Goal: Book appointment/travel/reservation

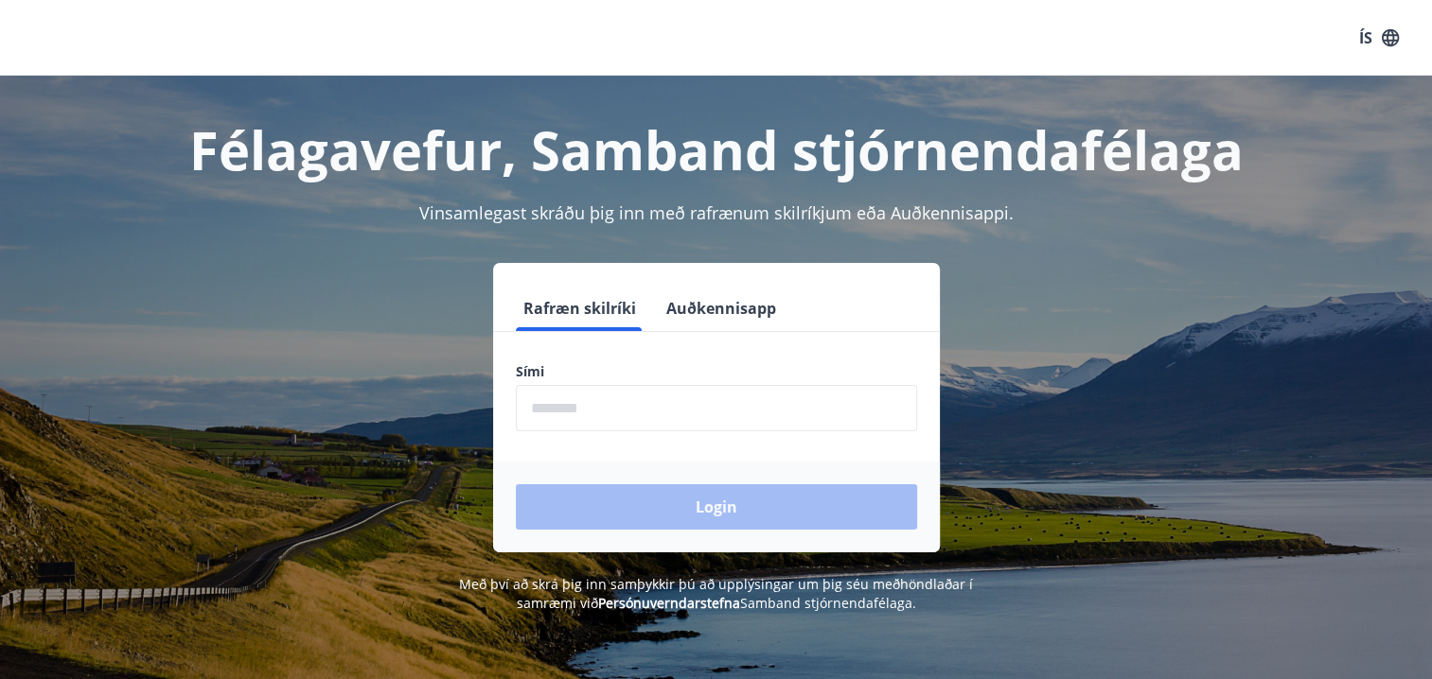
click at [643, 408] on input "phone" at bounding box center [716, 408] width 401 height 46
type input "********"
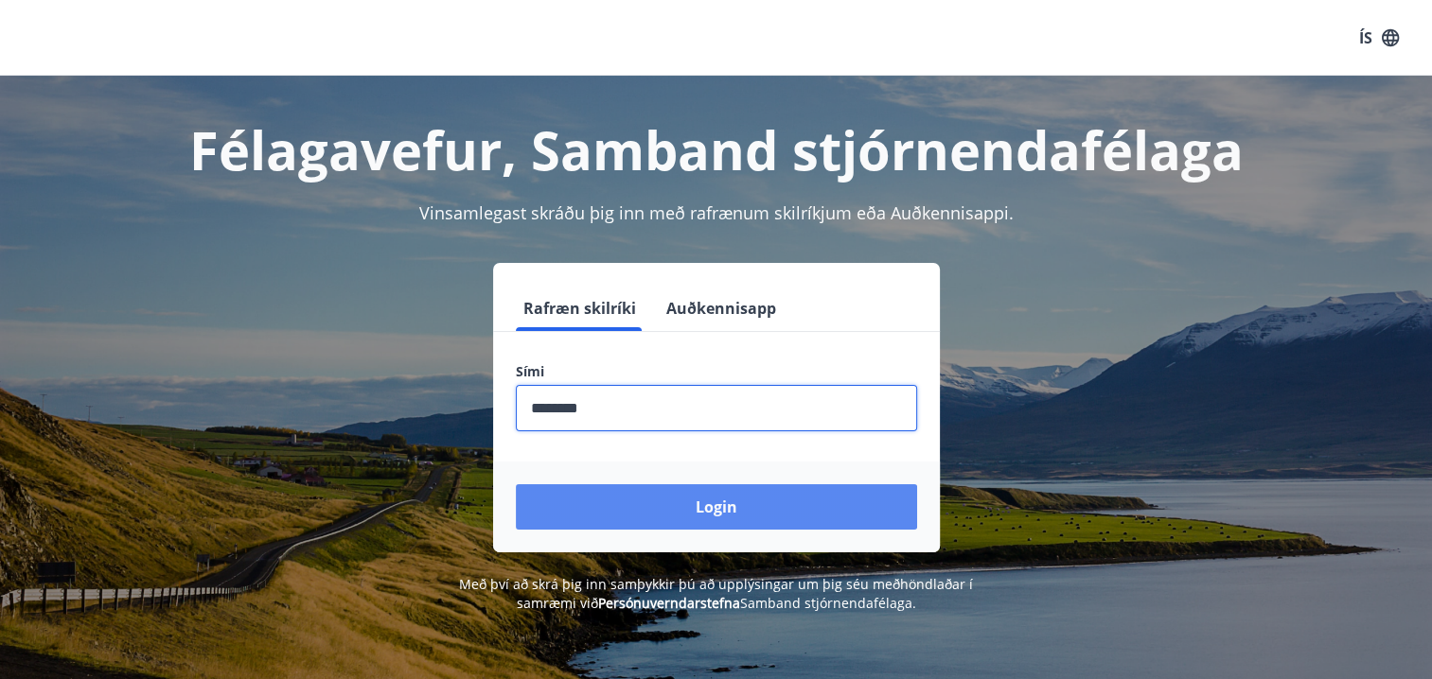
click at [726, 519] on button "Login" at bounding box center [716, 506] width 401 height 45
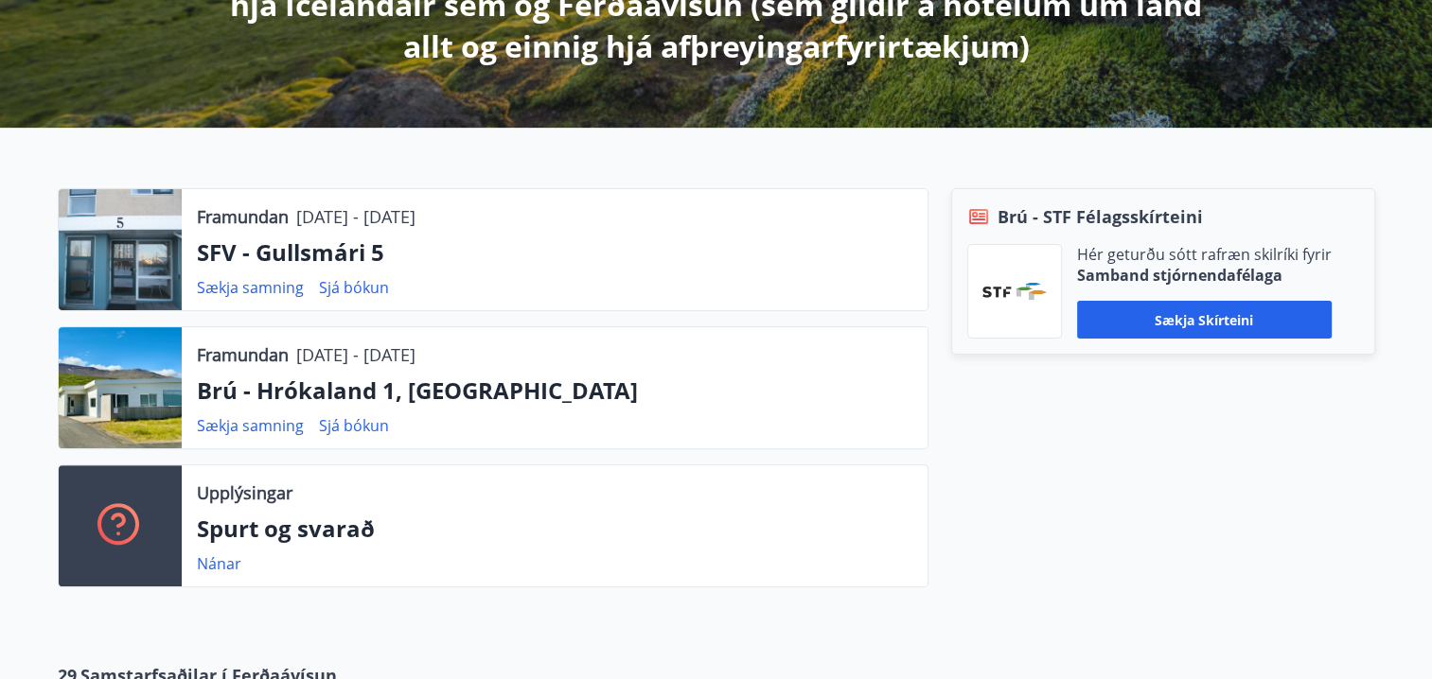
scroll to position [514, 0]
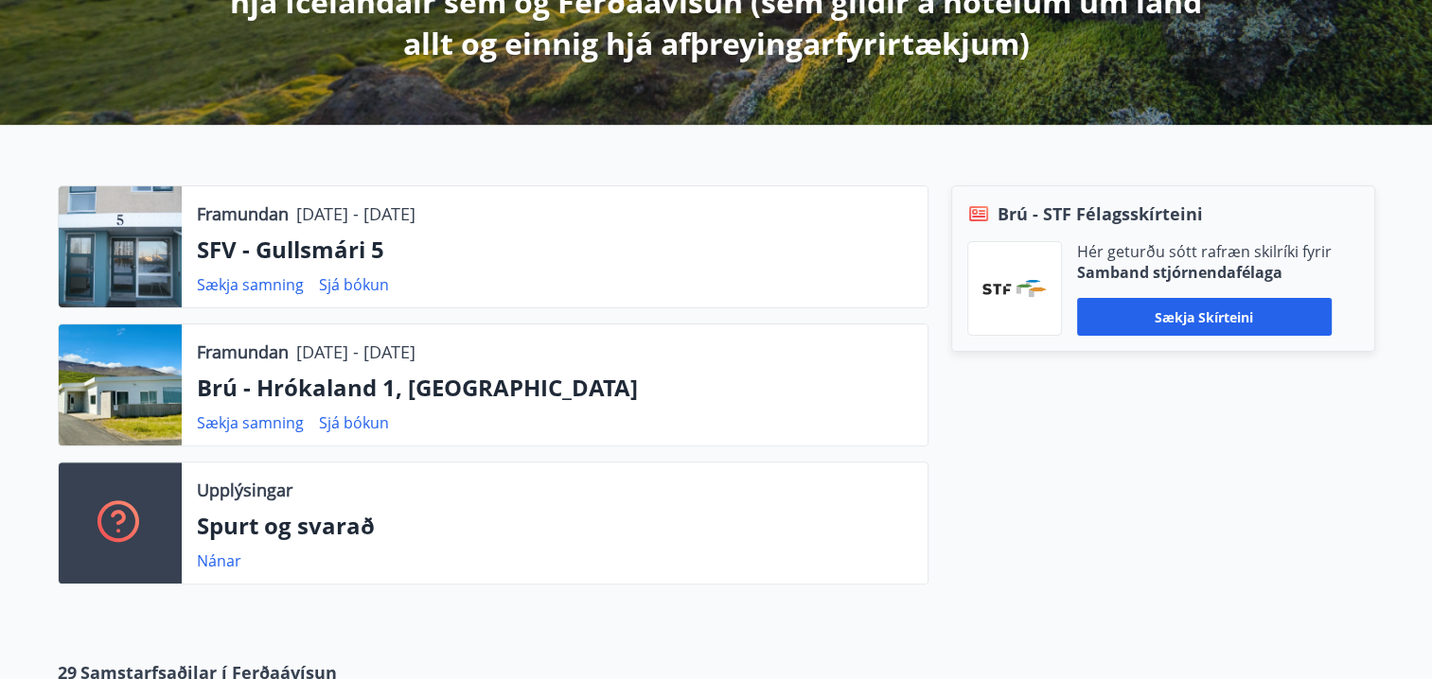
click at [1207, 529] on div "Brú - STF Félagsskírteini Hér geturðu sótt rafræn skilríki fyrir Samband stjórn…" at bounding box center [1151, 392] width 447 height 414
click at [1207, 530] on div "Brú - STF Félagsskírteini Hér geturðu sótt rafræn skilríki fyrir Samband stjórn…" at bounding box center [1151, 392] width 447 height 414
click at [1205, 530] on div "Brú - STF Félagsskírteini Hér geturðu sótt rafræn skilríki fyrir Samband stjórn…" at bounding box center [1151, 392] width 447 height 414
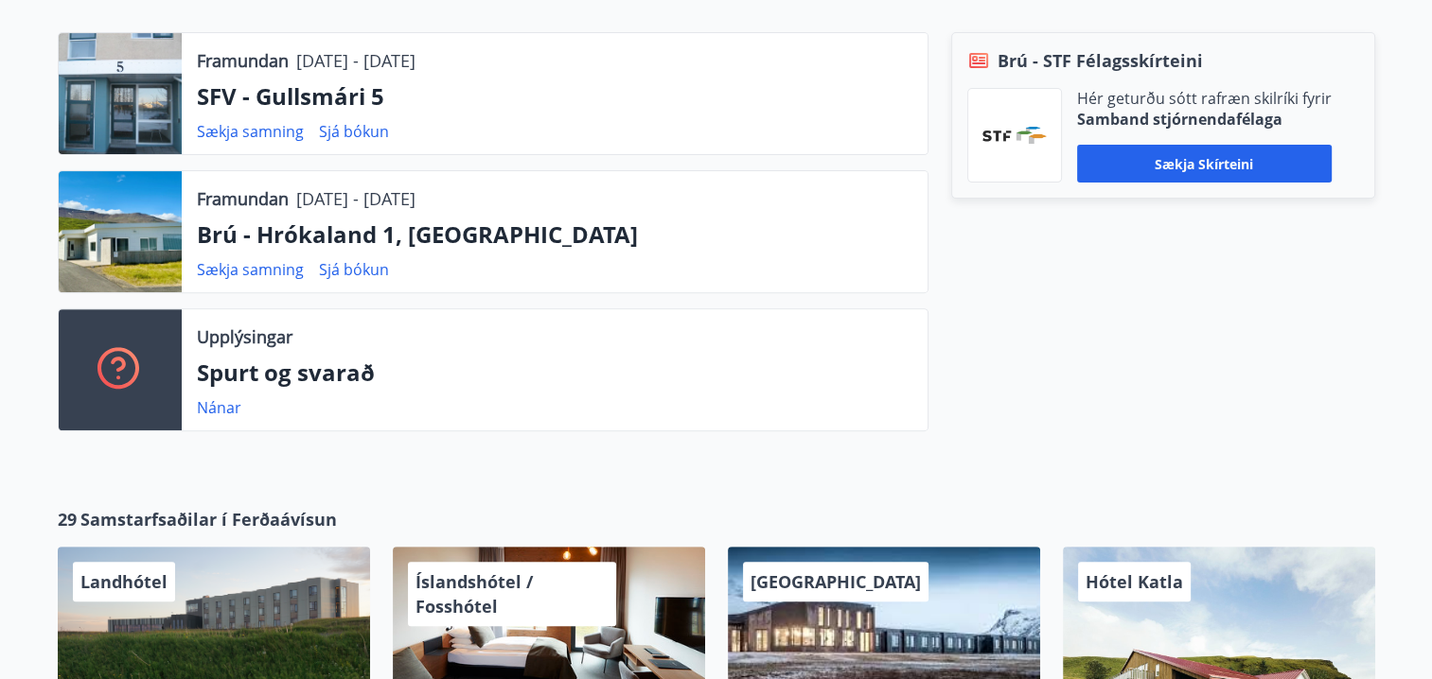
scroll to position [666, 0]
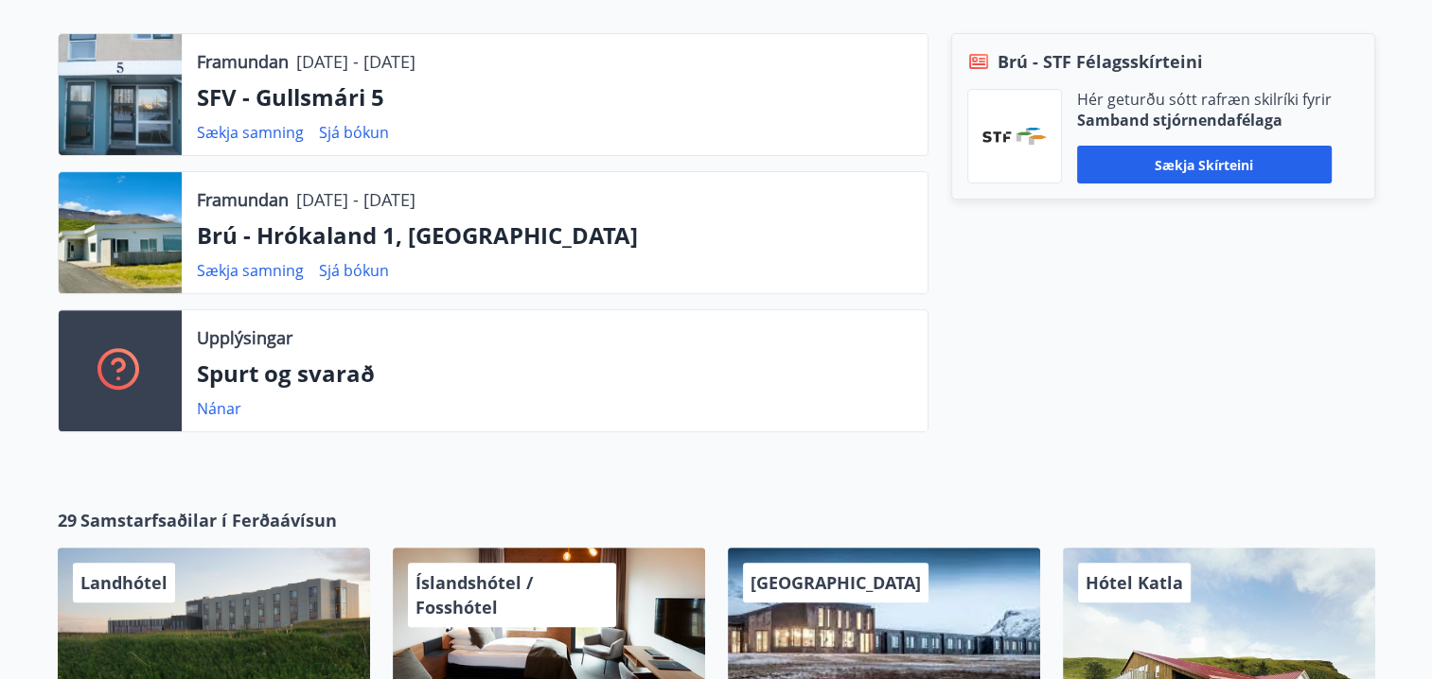
click at [342, 231] on p "Brú - Hrókaland 1, [GEOGRAPHIC_DATA]" at bounding box center [554, 236] width 715 height 32
click at [336, 242] on p "Brú - Hrókaland 1, [GEOGRAPHIC_DATA]" at bounding box center [554, 236] width 715 height 32
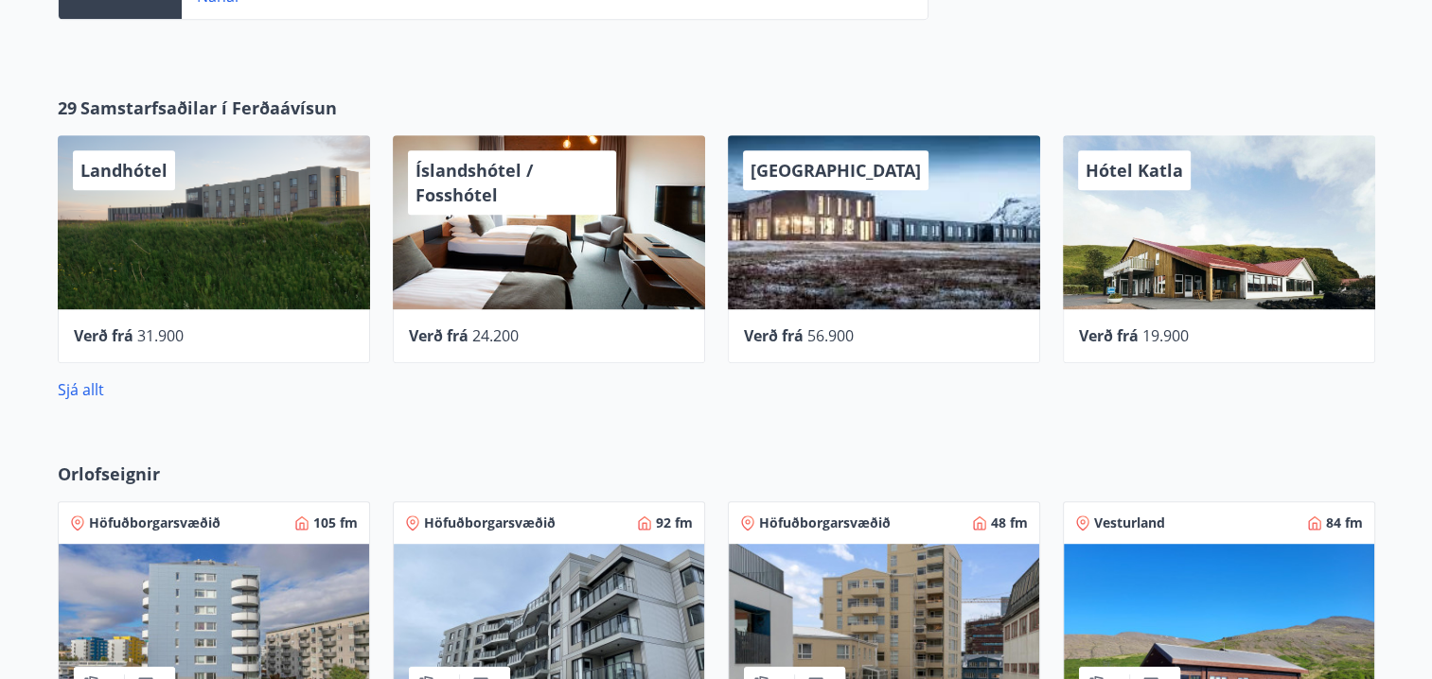
scroll to position [1080, 0]
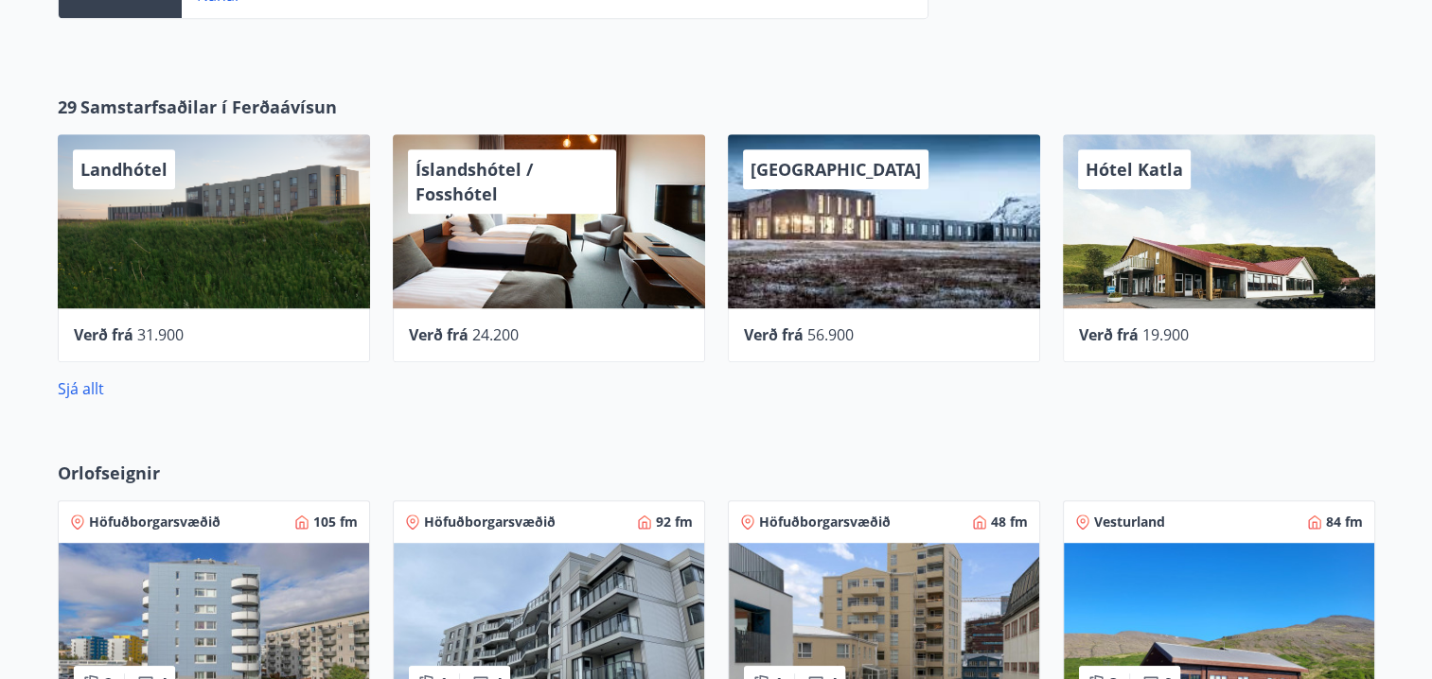
click at [1229, 594] on img at bounding box center [1219, 630] width 310 height 174
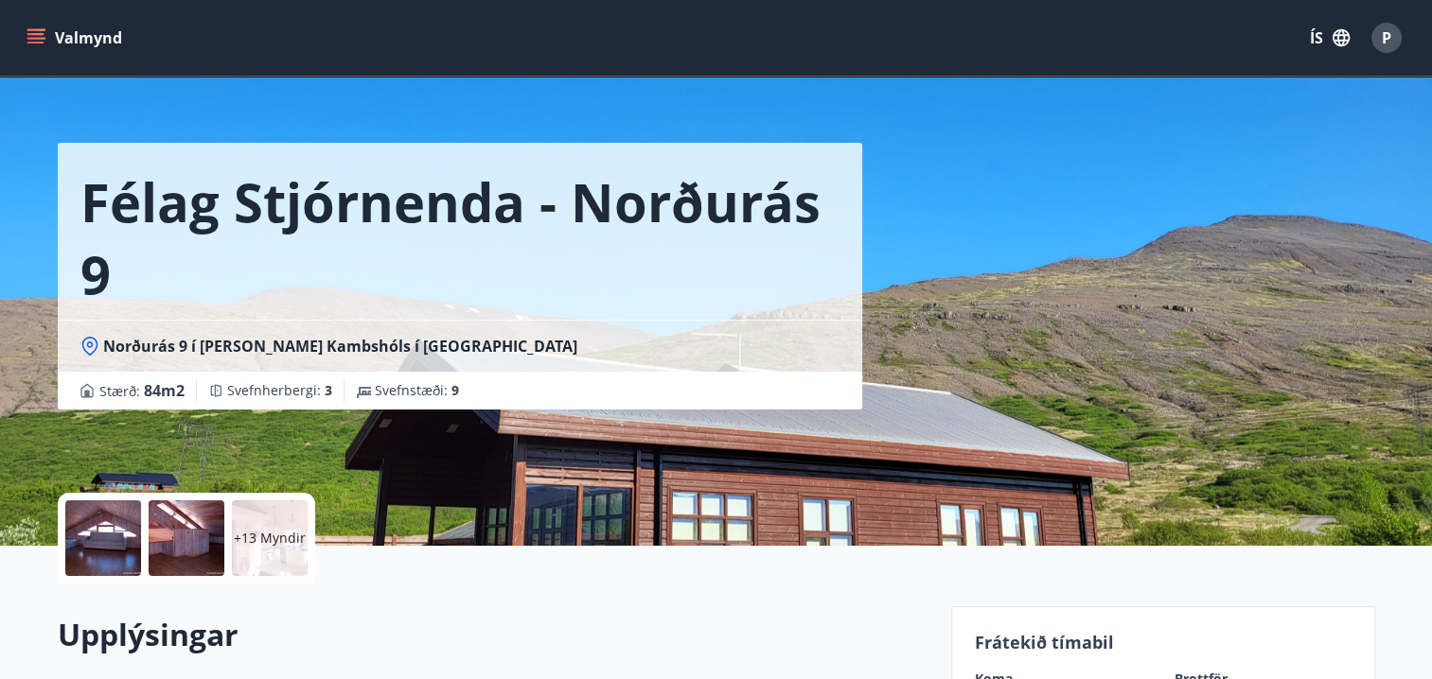
scroll to position [21, 0]
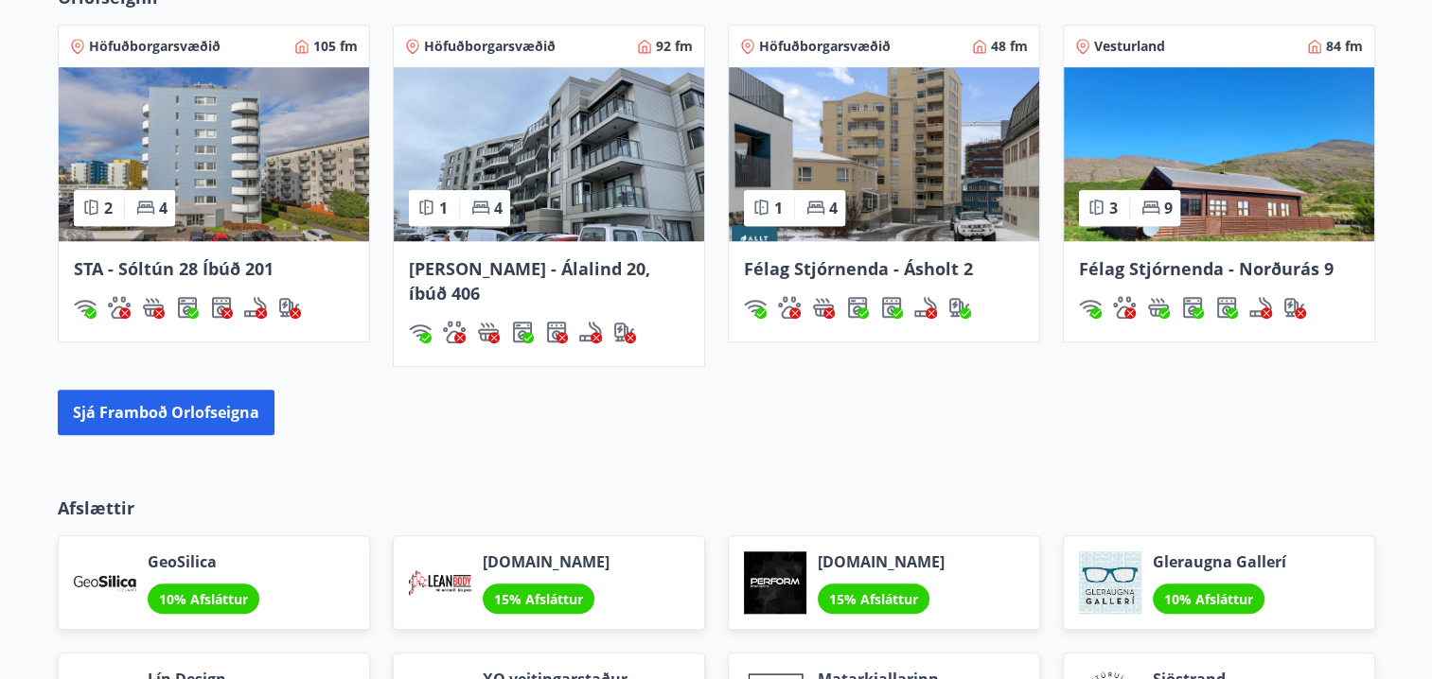
scroll to position [1550, 0]
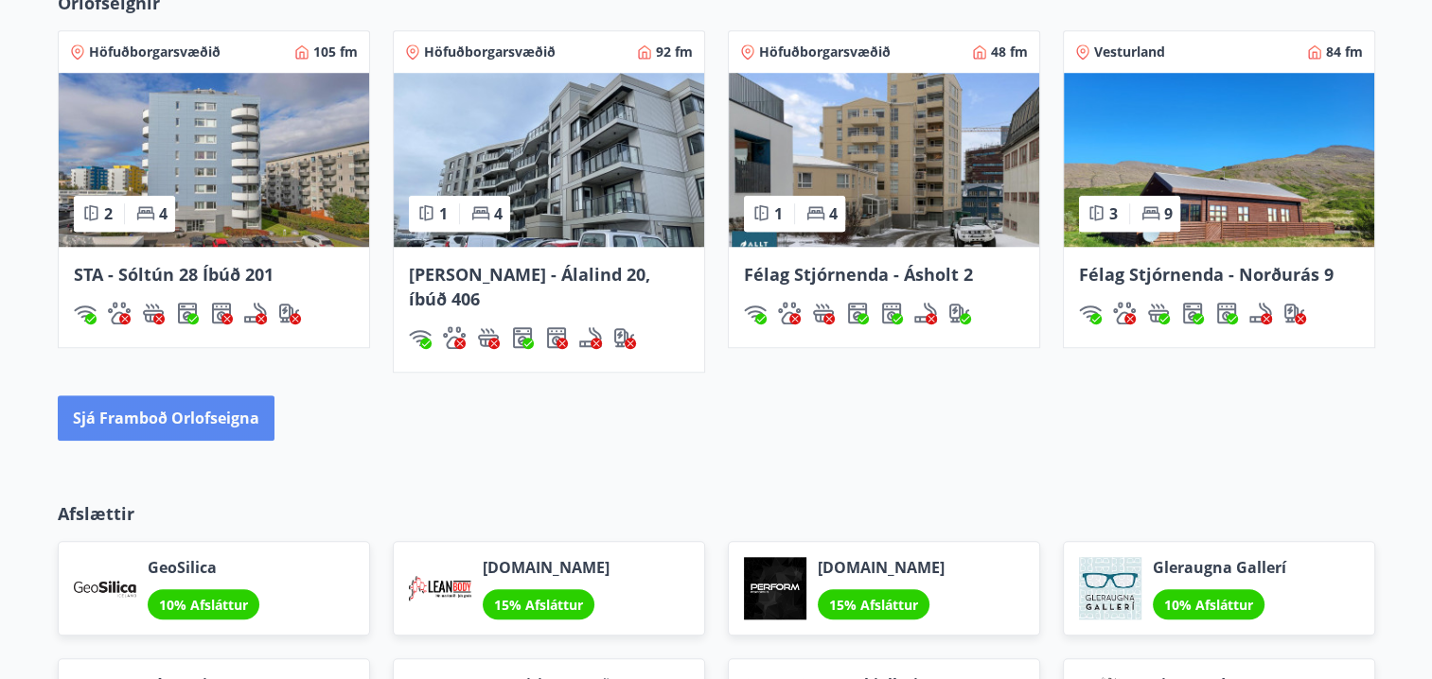
click at [192, 398] on button "Sjá framboð orlofseigna" at bounding box center [166, 418] width 217 height 45
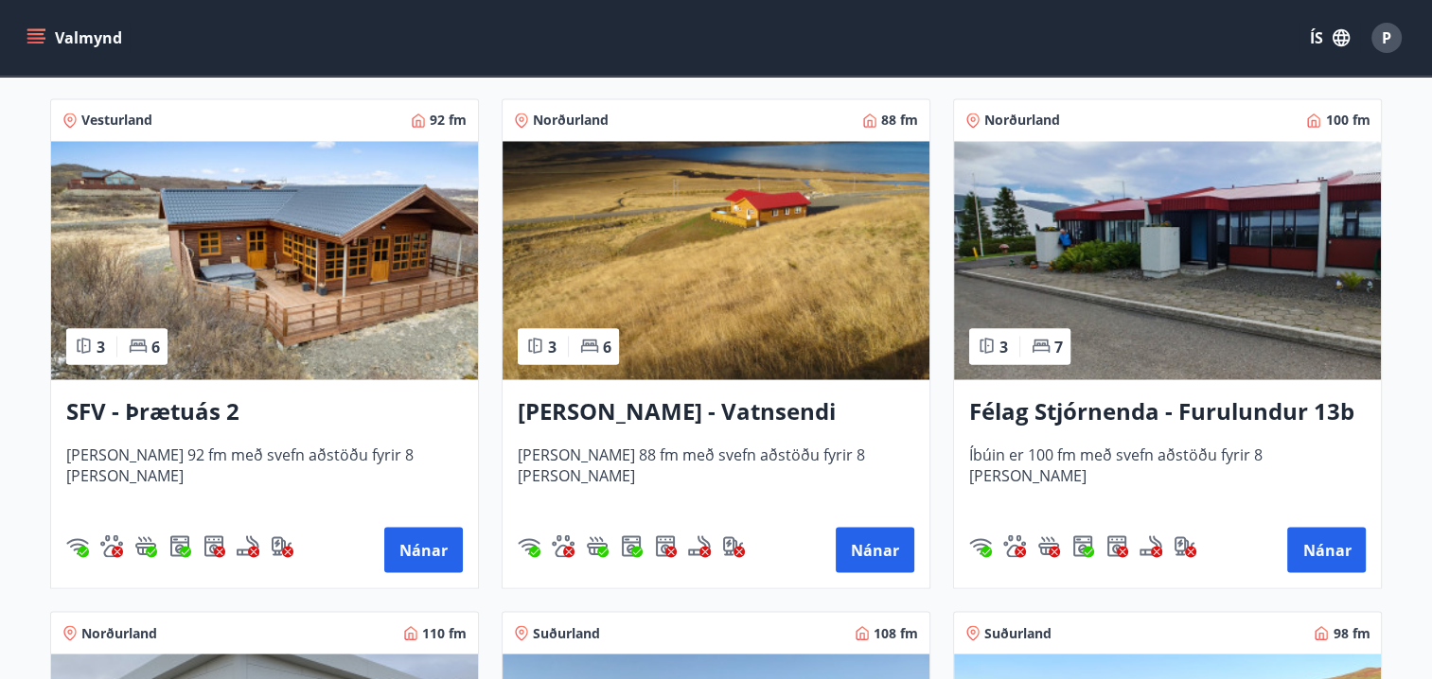
scroll to position [3401, 0]
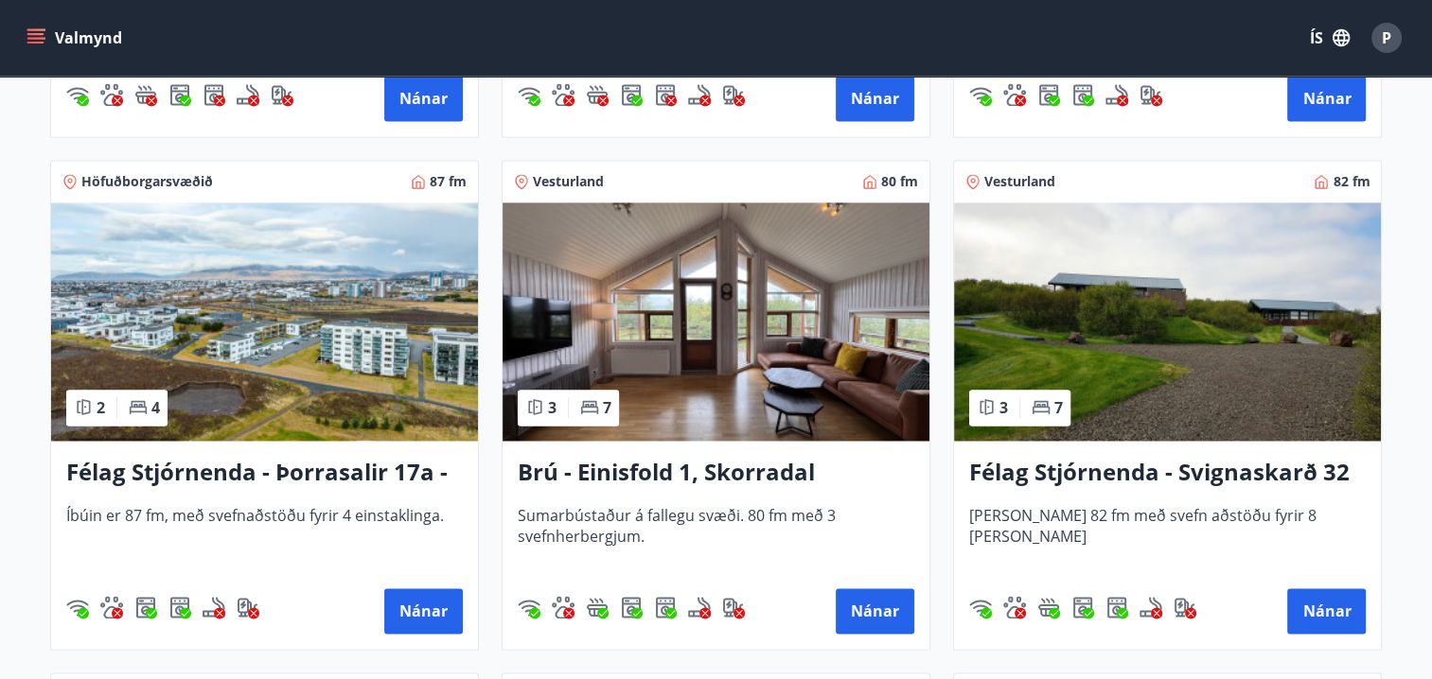
click at [1203, 576] on div "Félag Stjórnenda - Svignaskarð 32 [PERSON_NAME] 82 fm með svefn aðstöðu fyrir 8…" at bounding box center [1167, 545] width 427 height 208
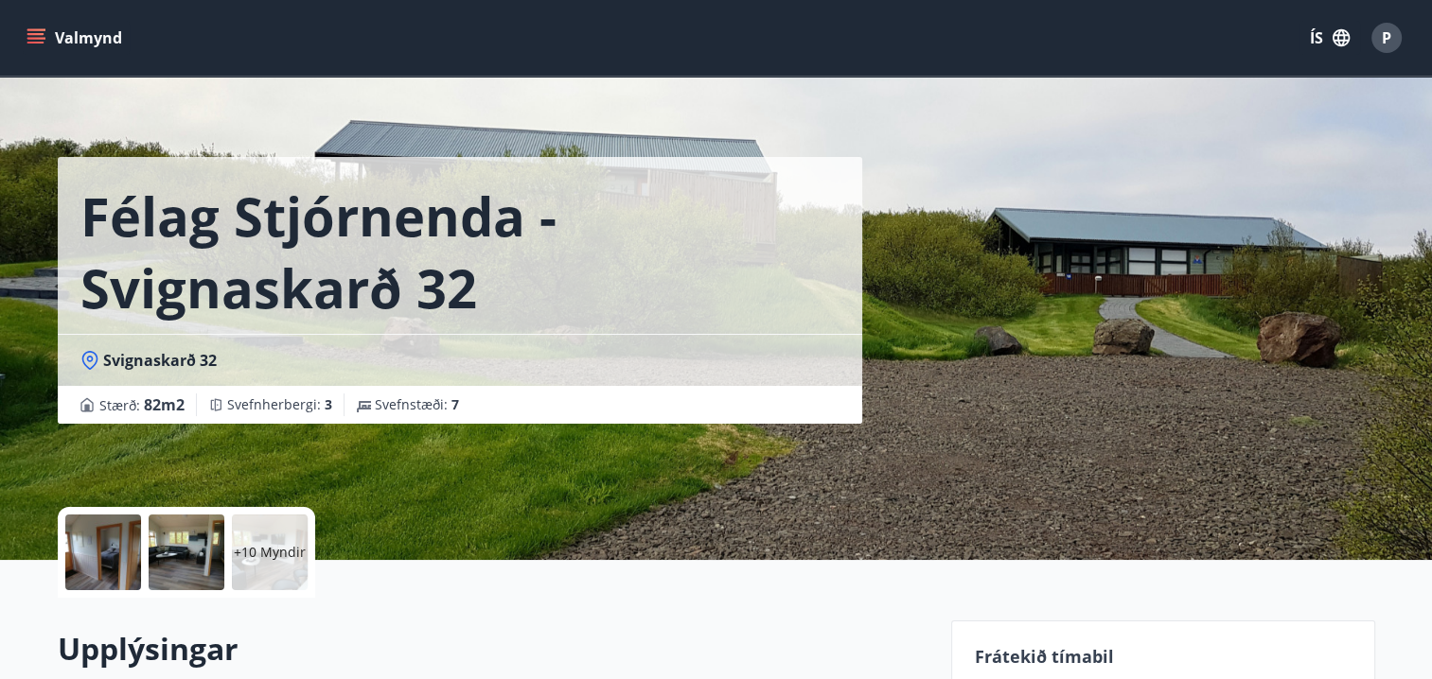
scroll to position [10, 0]
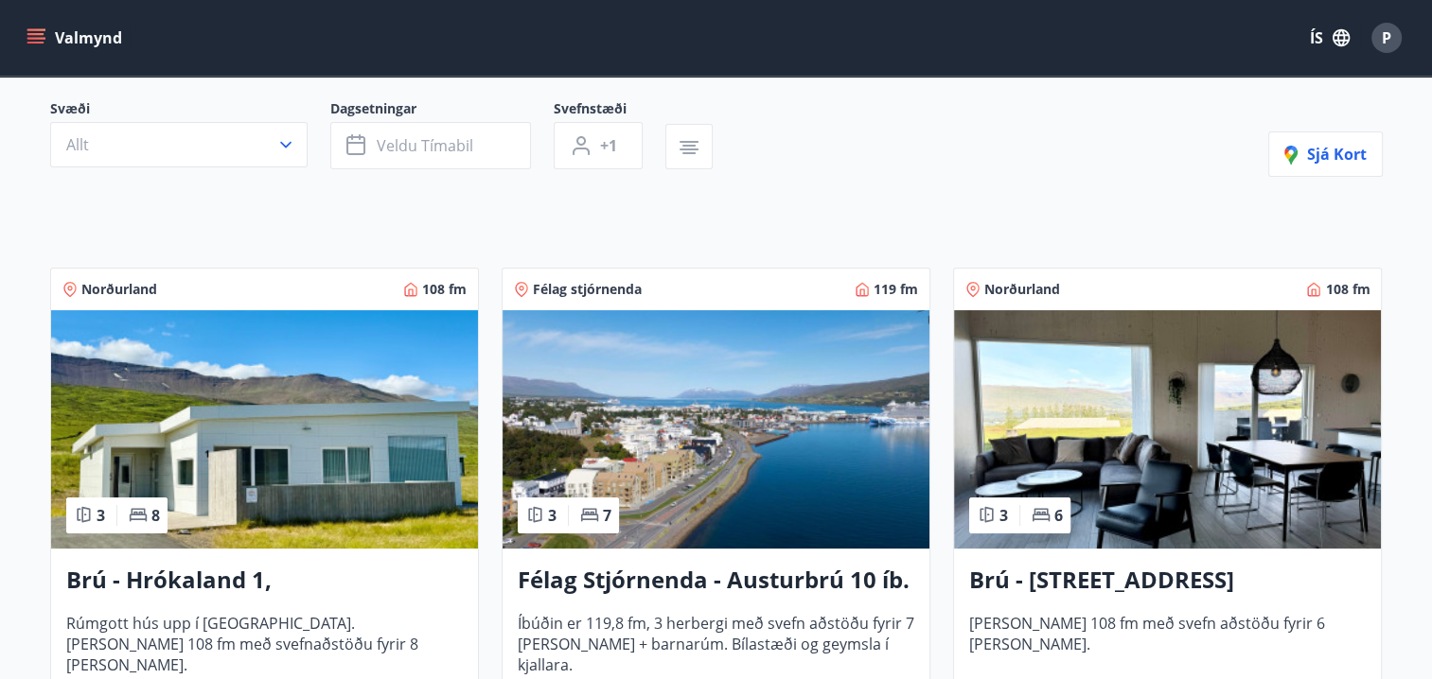
scroll to position [167, 0]
click at [1253, 566] on h3 "Brú - [STREET_ADDRESS]" at bounding box center [1167, 581] width 396 height 34
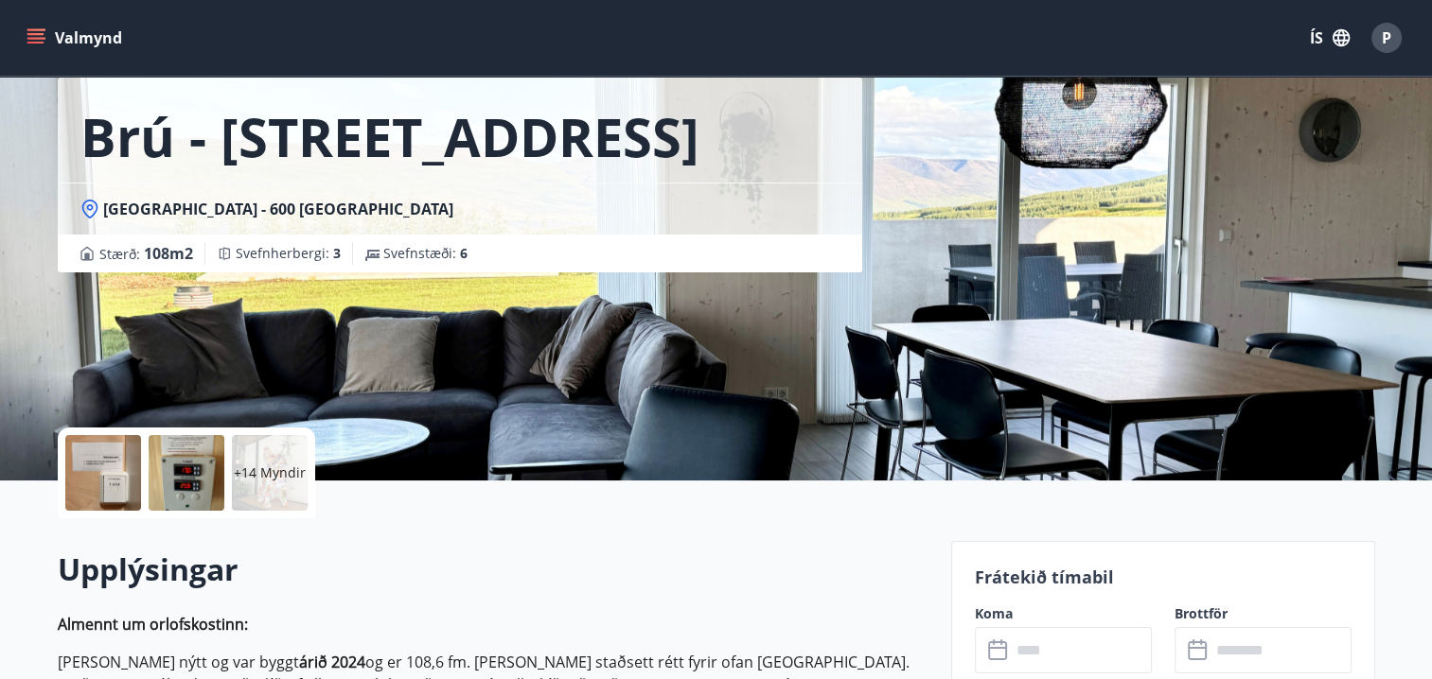
scroll to position [91, 0]
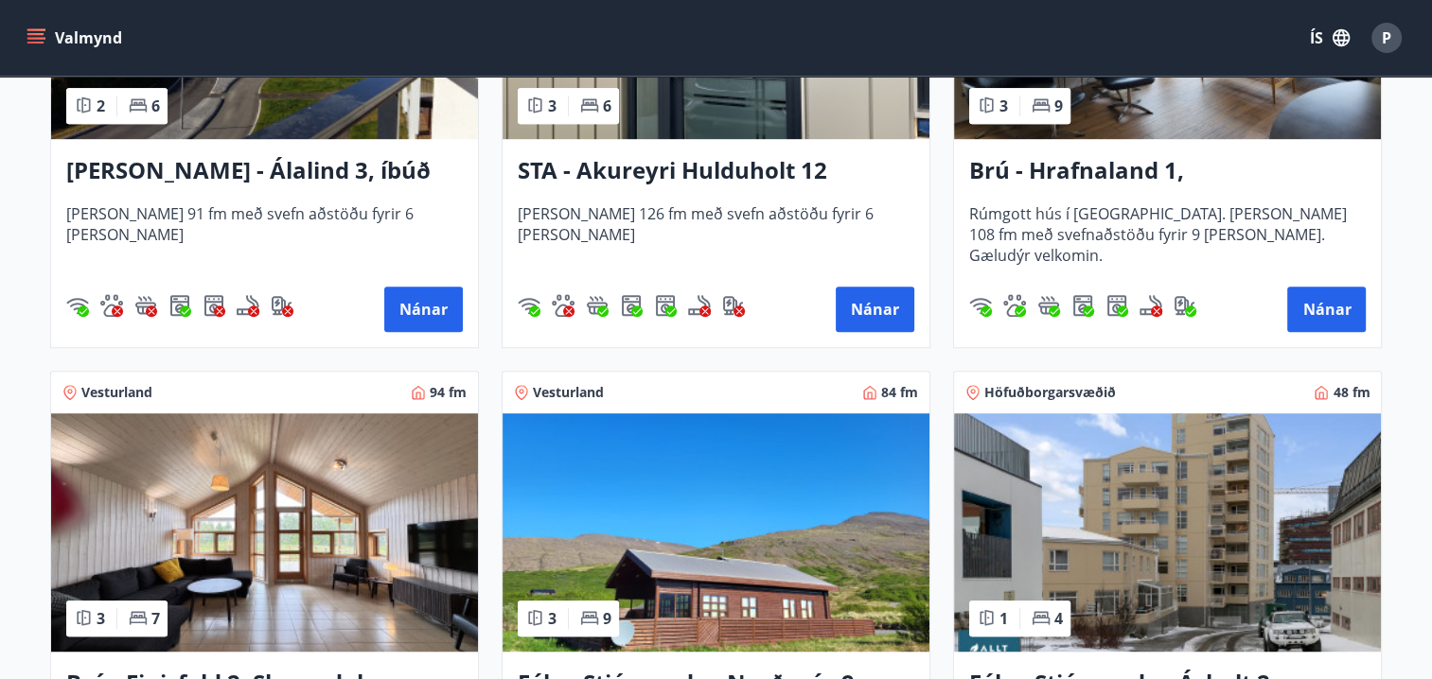
scroll to position [1079, 0]
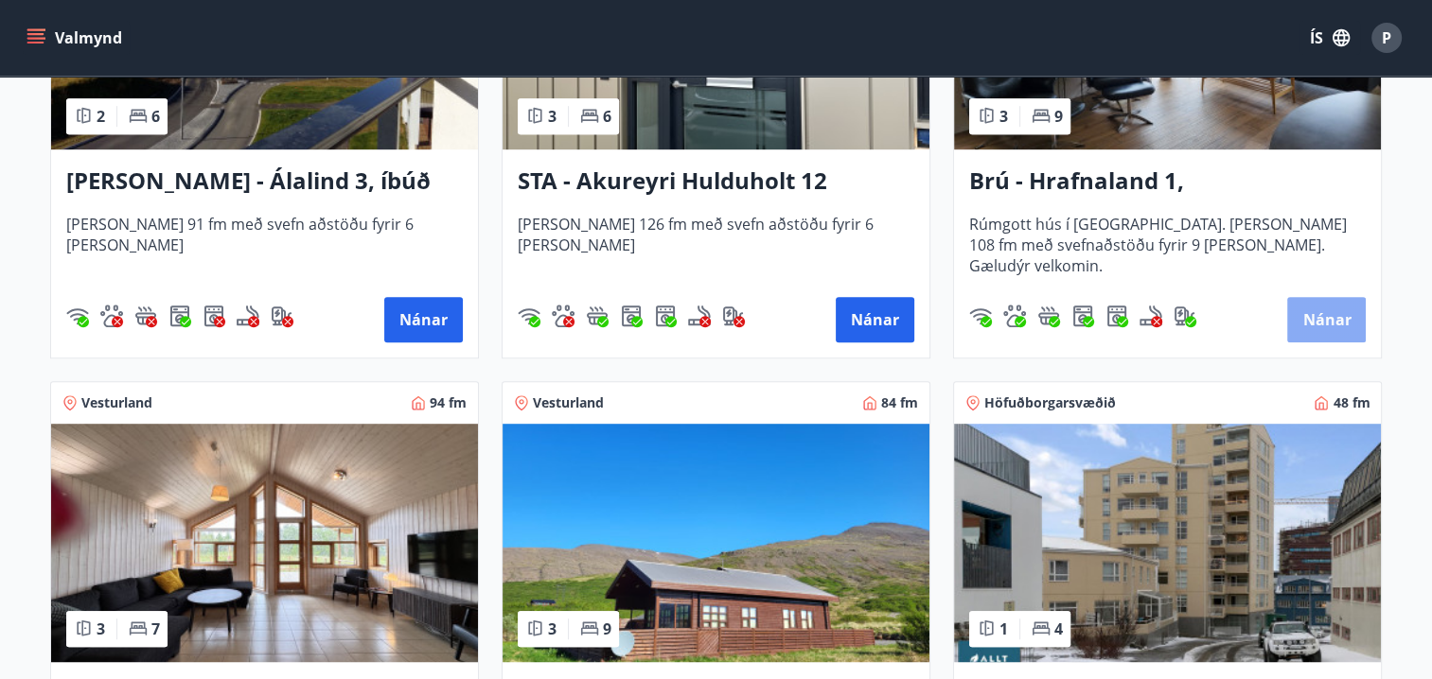
click at [1323, 318] on button "Nánar" at bounding box center [1326, 319] width 79 height 45
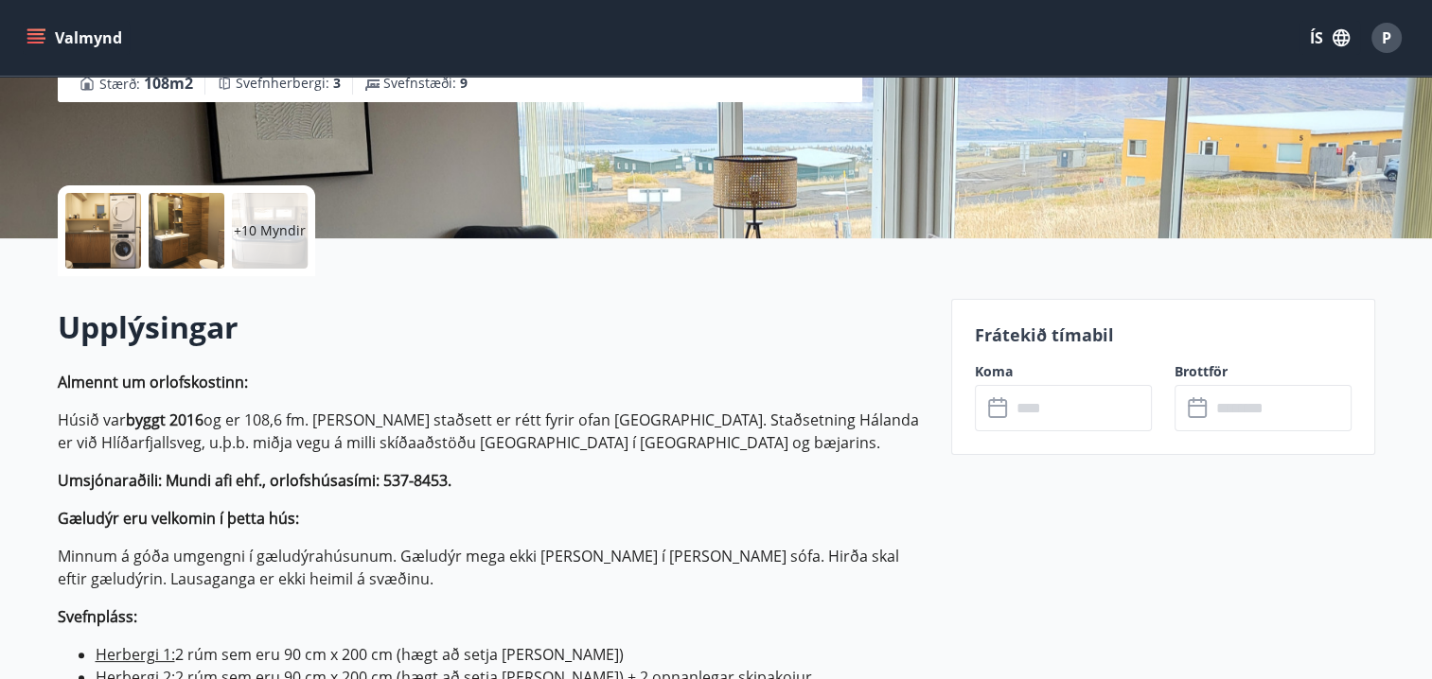
scroll to position [337, 0]
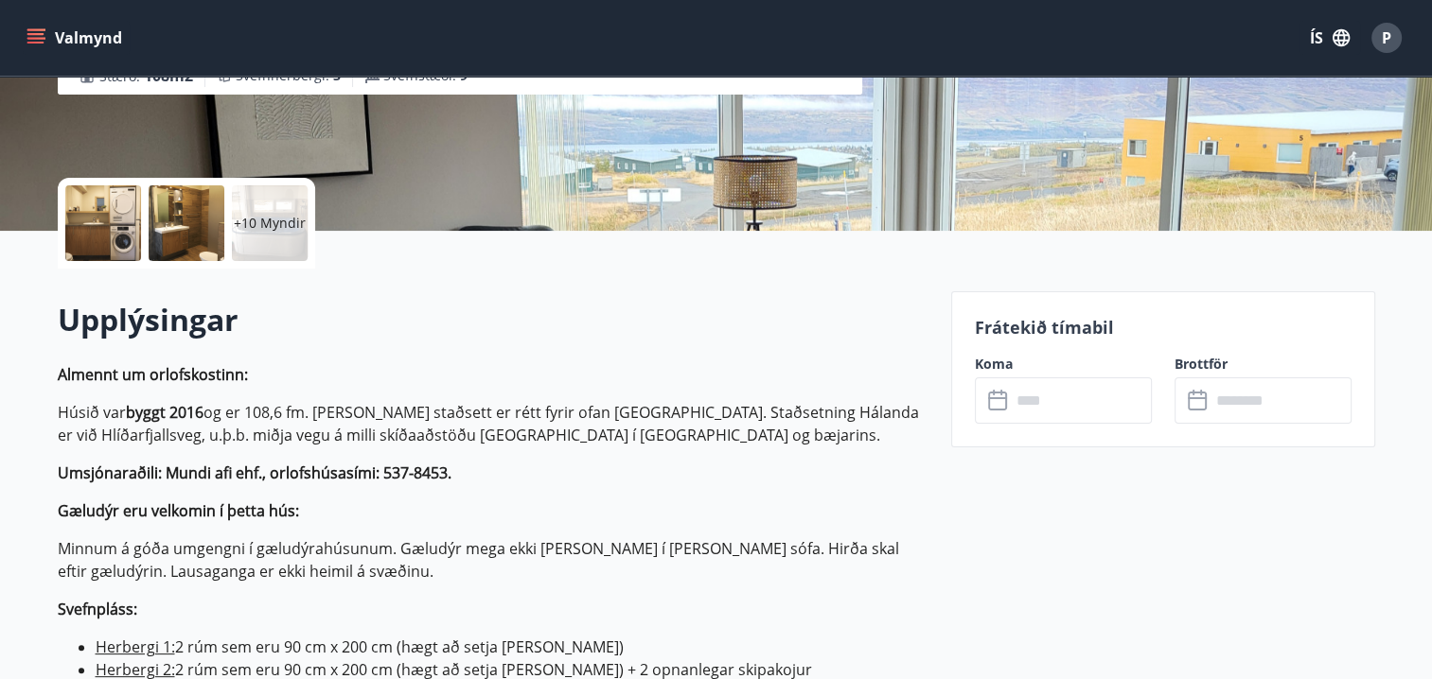
click at [1034, 400] on input "text" at bounding box center [1081, 401] width 141 height 46
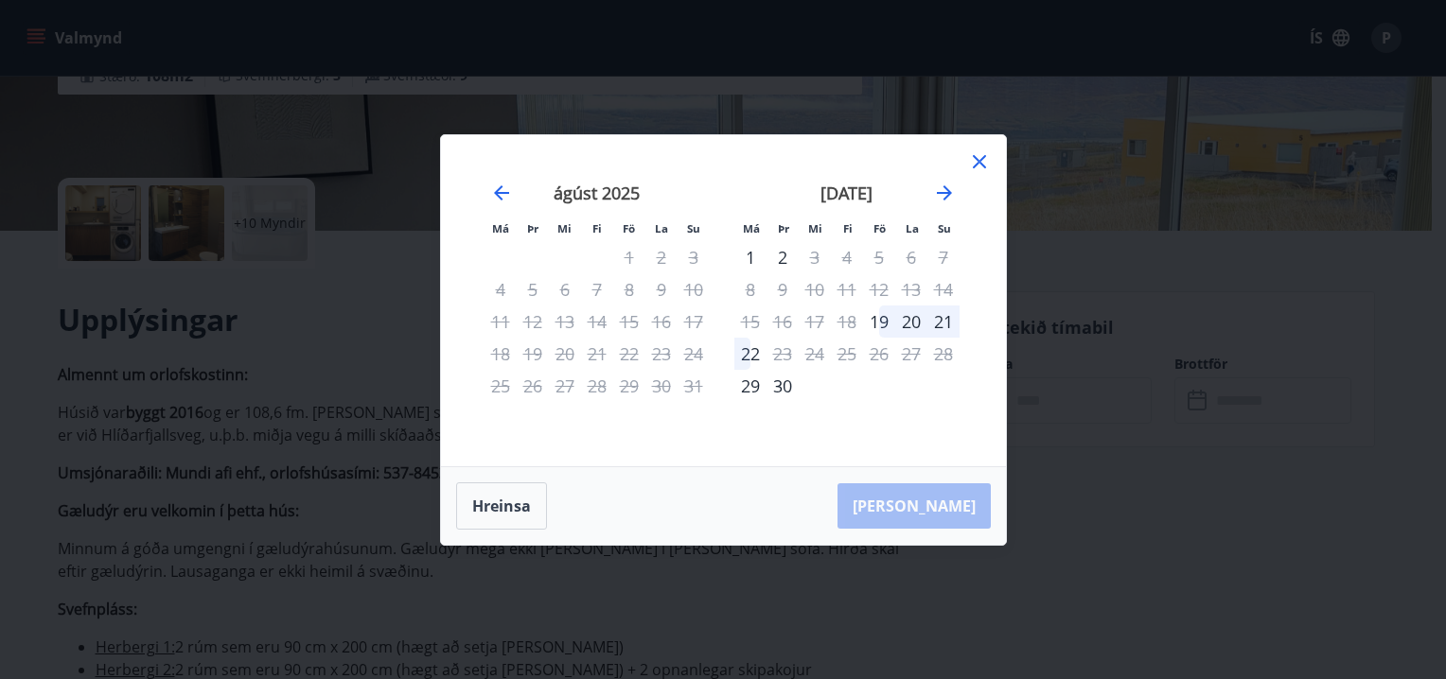
click at [889, 263] on div "5" at bounding box center [879, 257] width 32 height 32
click at [890, 264] on div "5" at bounding box center [879, 257] width 32 height 32
click at [884, 267] on div "5" at bounding box center [879, 257] width 32 height 32
click at [947, 513] on div "[PERSON_NAME]" at bounding box center [723, 506] width 565 height 78
click at [946, 519] on div "[PERSON_NAME]" at bounding box center [723, 506] width 565 height 78
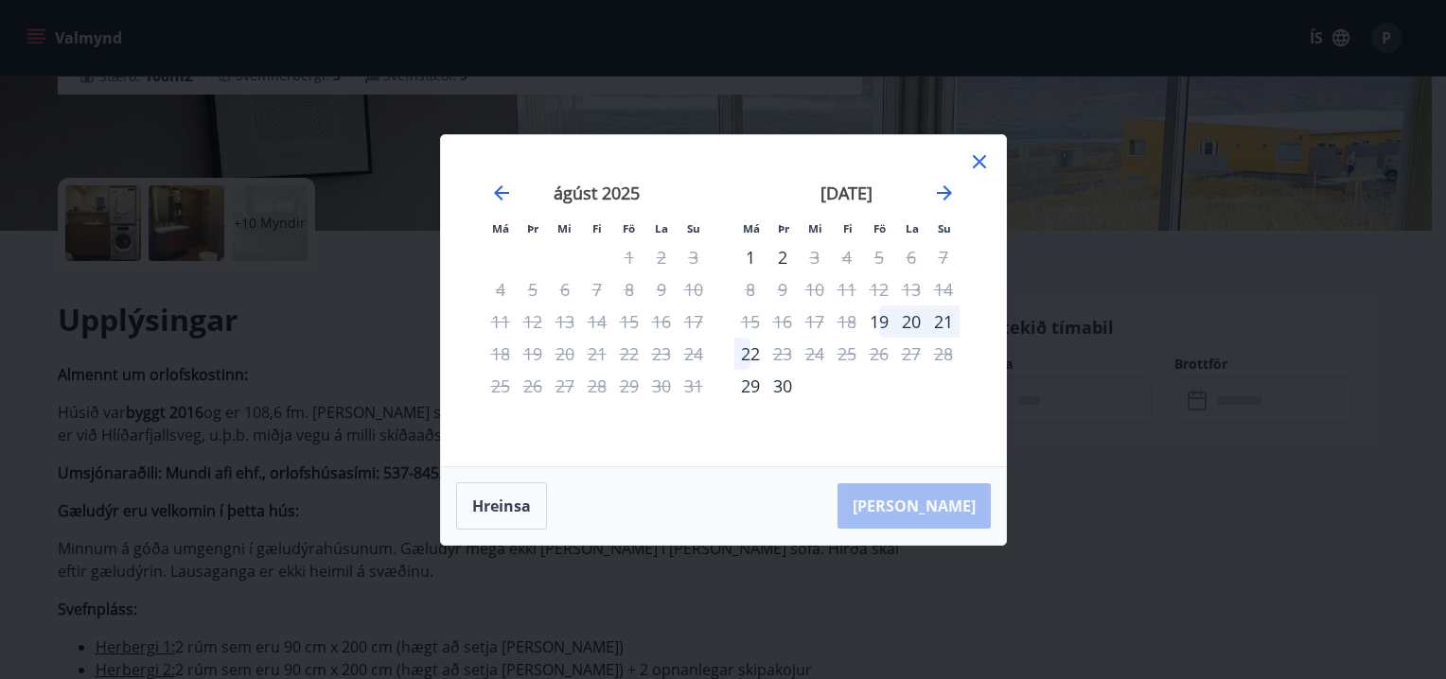
click at [882, 266] on div "5" at bounding box center [879, 257] width 32 height 32
click at [916, 261] on div "6" at bounding box center [911, 257] width 32 height 32
click at [948, 267] on div "7" at bounding box center [943, 257] width 32 height 32
click at [757, 295] on div "8" at bounding box center [750, 289] width 32 height 32
click at [982, 168] on icon at bounding box center [979, 161] width 23 height 23
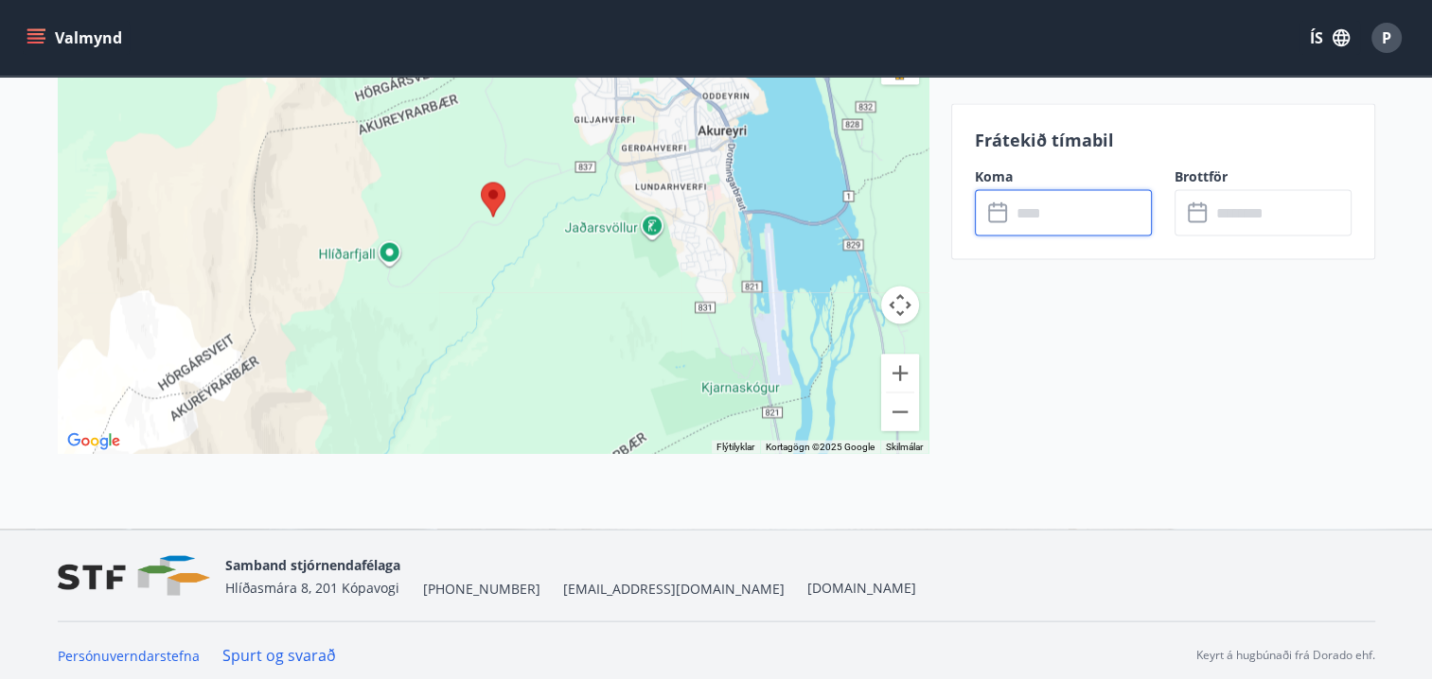
scroll to position [3870, 0]
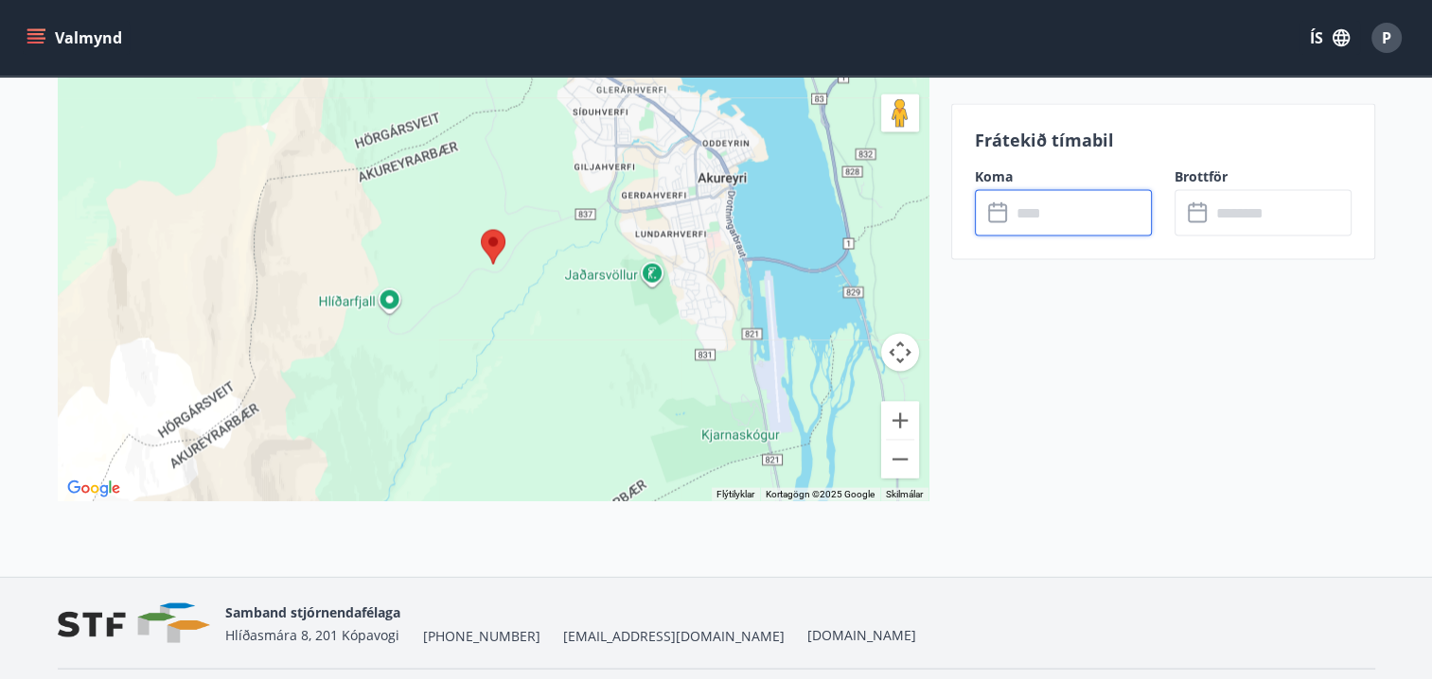
click at [1018, 213] on input "text" at bounding box center [1081, 213] width 141 height 46
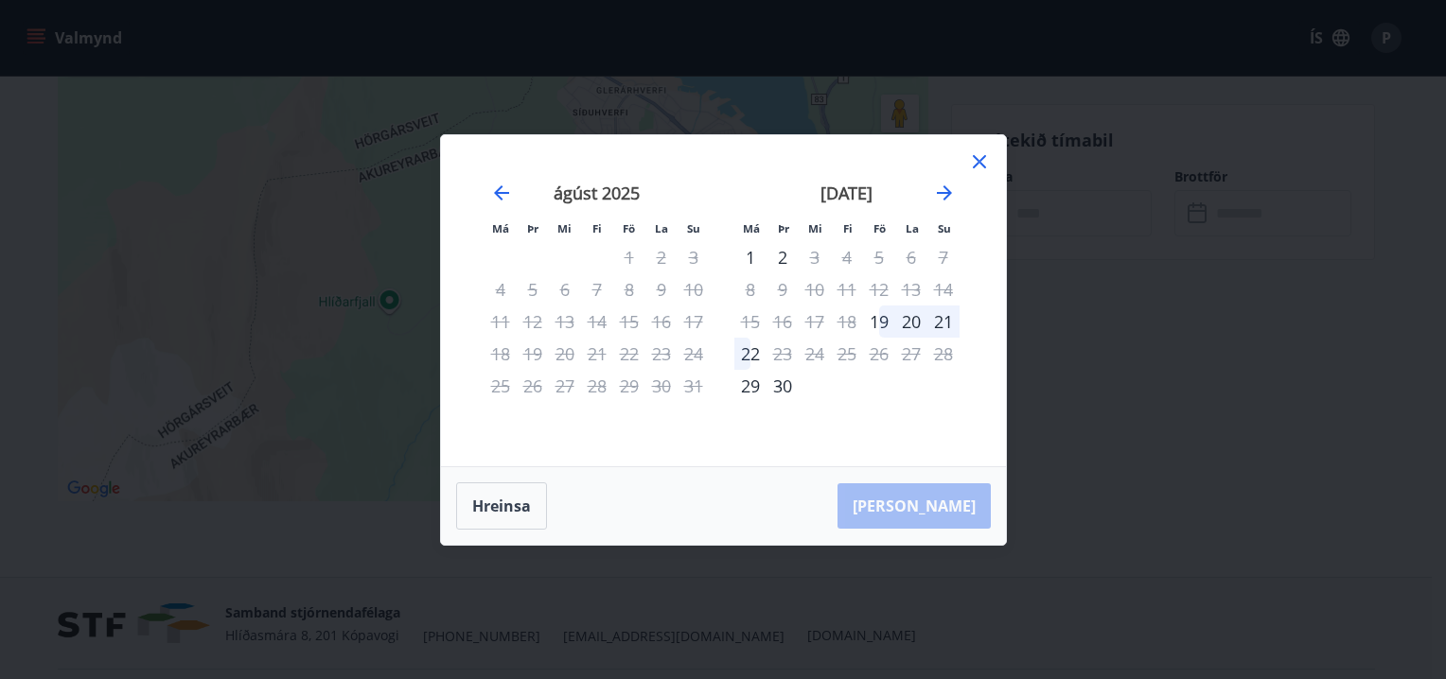
click at [987, 171] on icon at bounding box center [979, 161] width 23 height 23
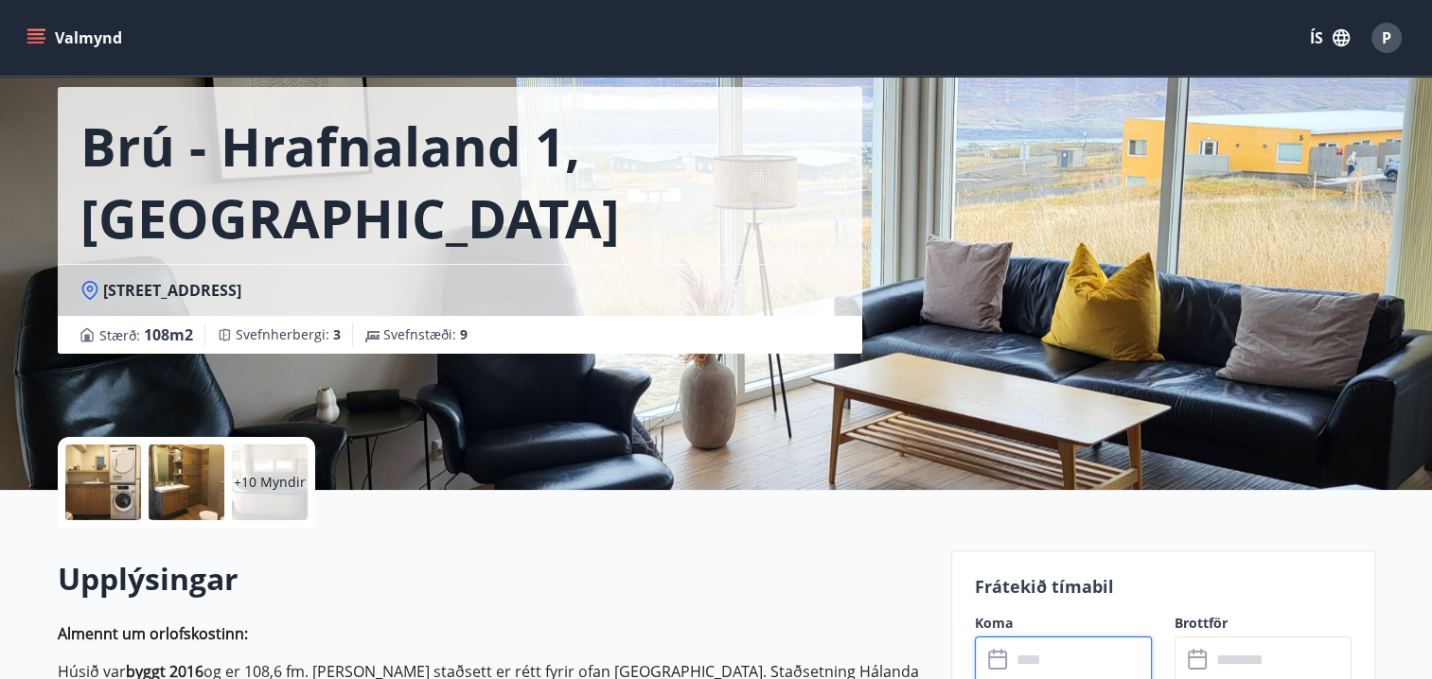
scroll to position [0, 0]
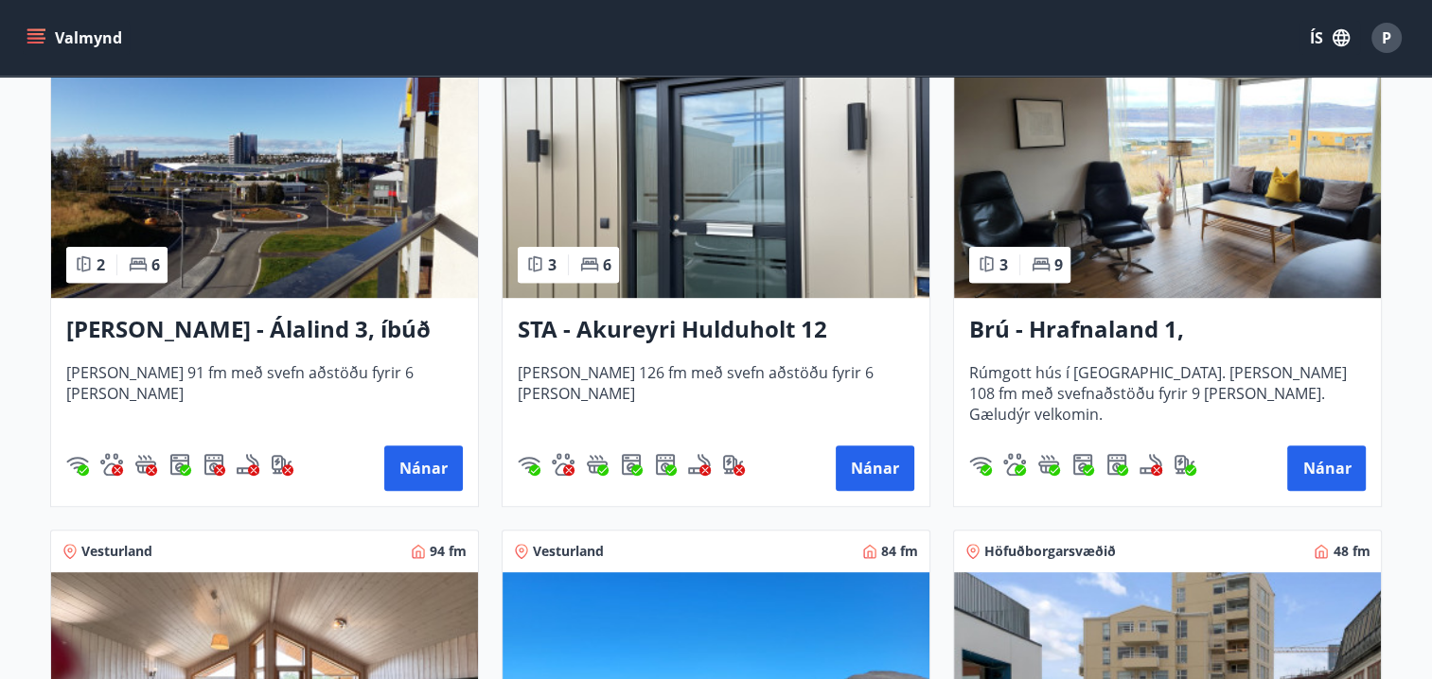
scroll to position [931, 0]
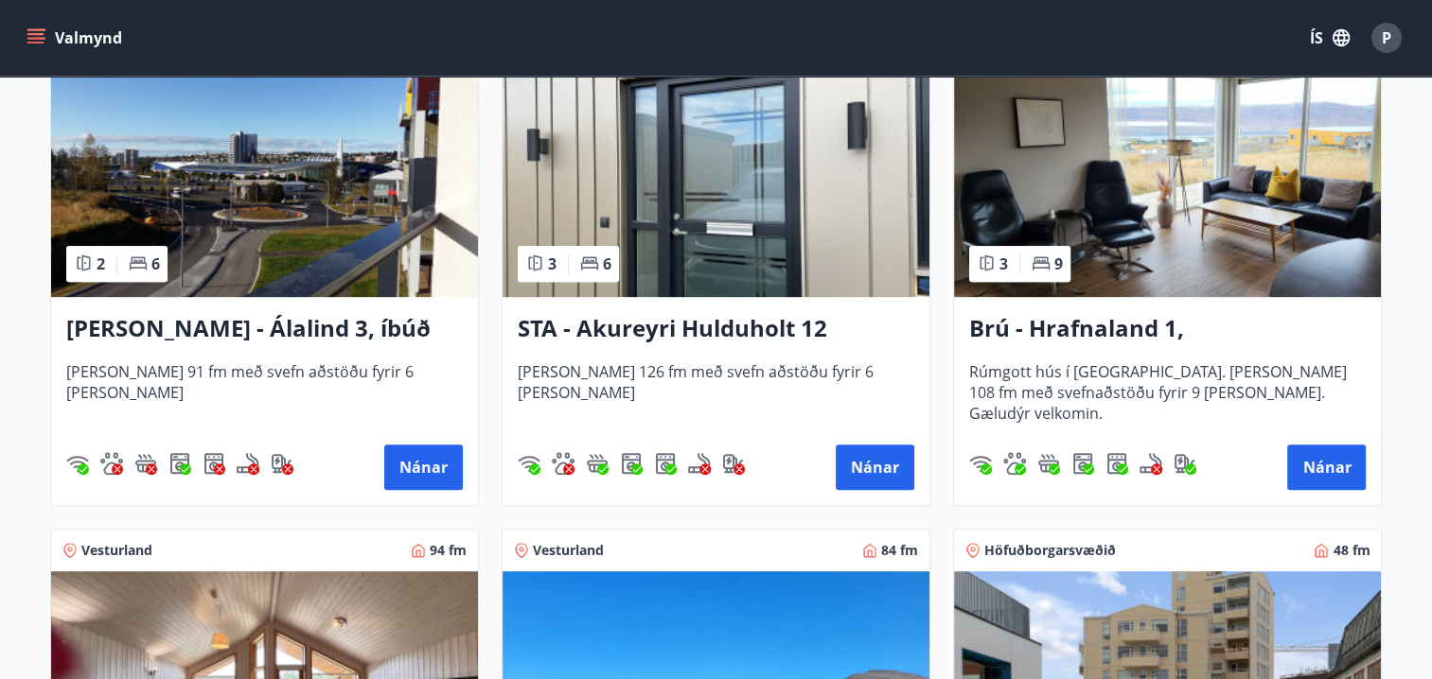
click at [1114, 321] on h3 "Brú - Hrafnaland 1, [GEOGRAPHIC_DATA] (gæludýr velkomin)" at bounding box center [1167, 329] width 396 height 34
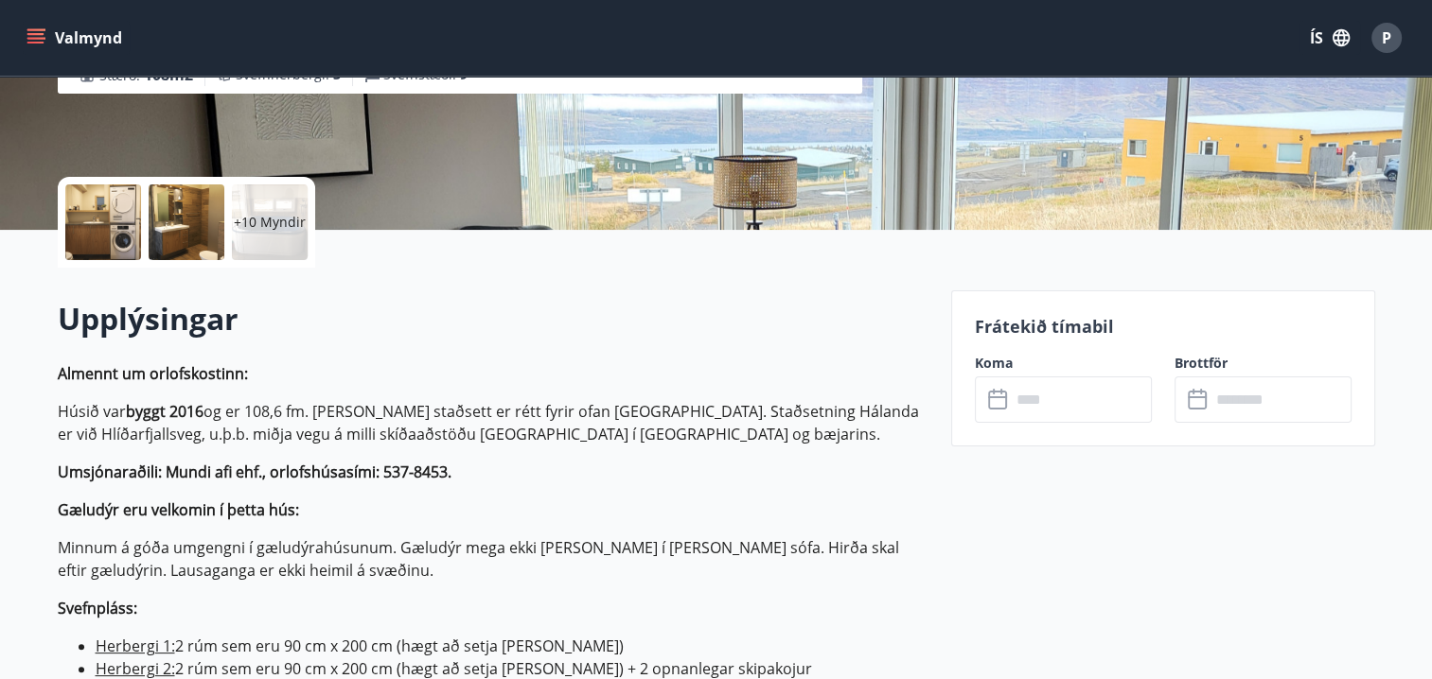
scroll to position [358, 0]
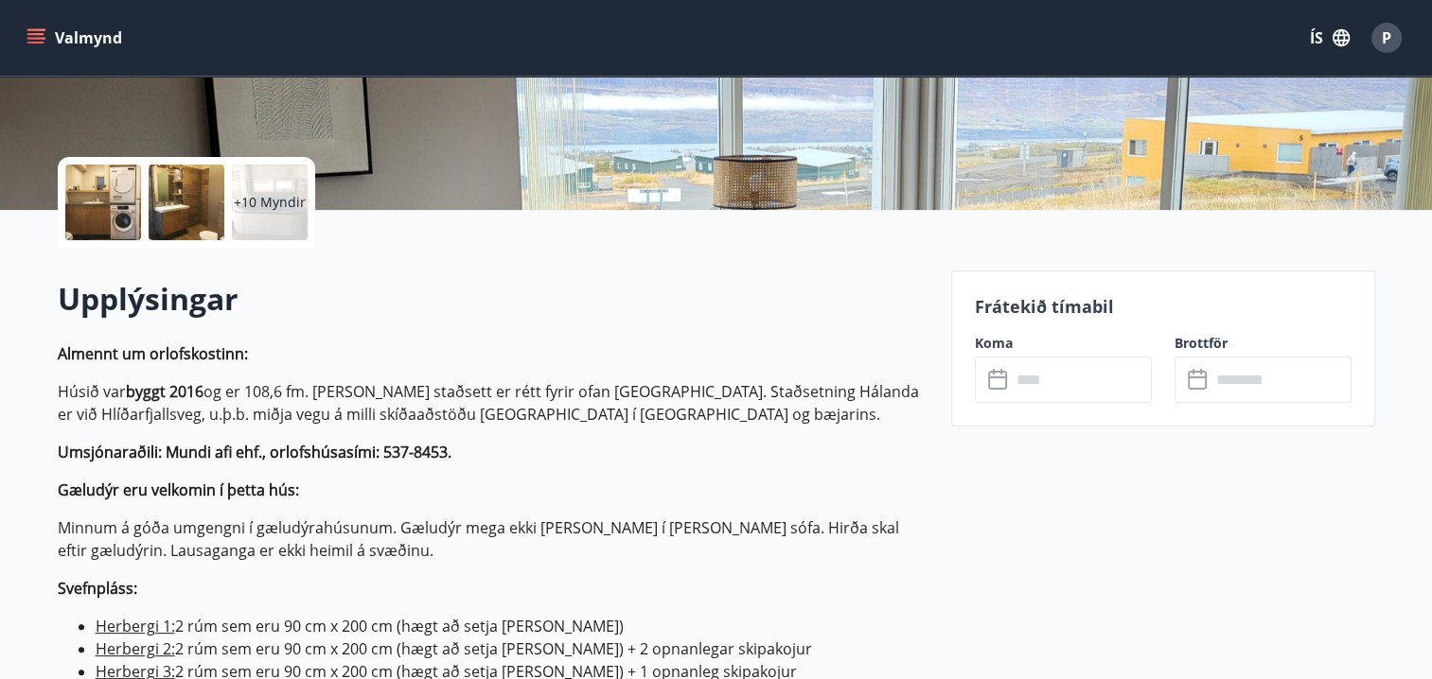
click at [1000, 370] on icon at bounding box center [1001, 372] width 2 height 6
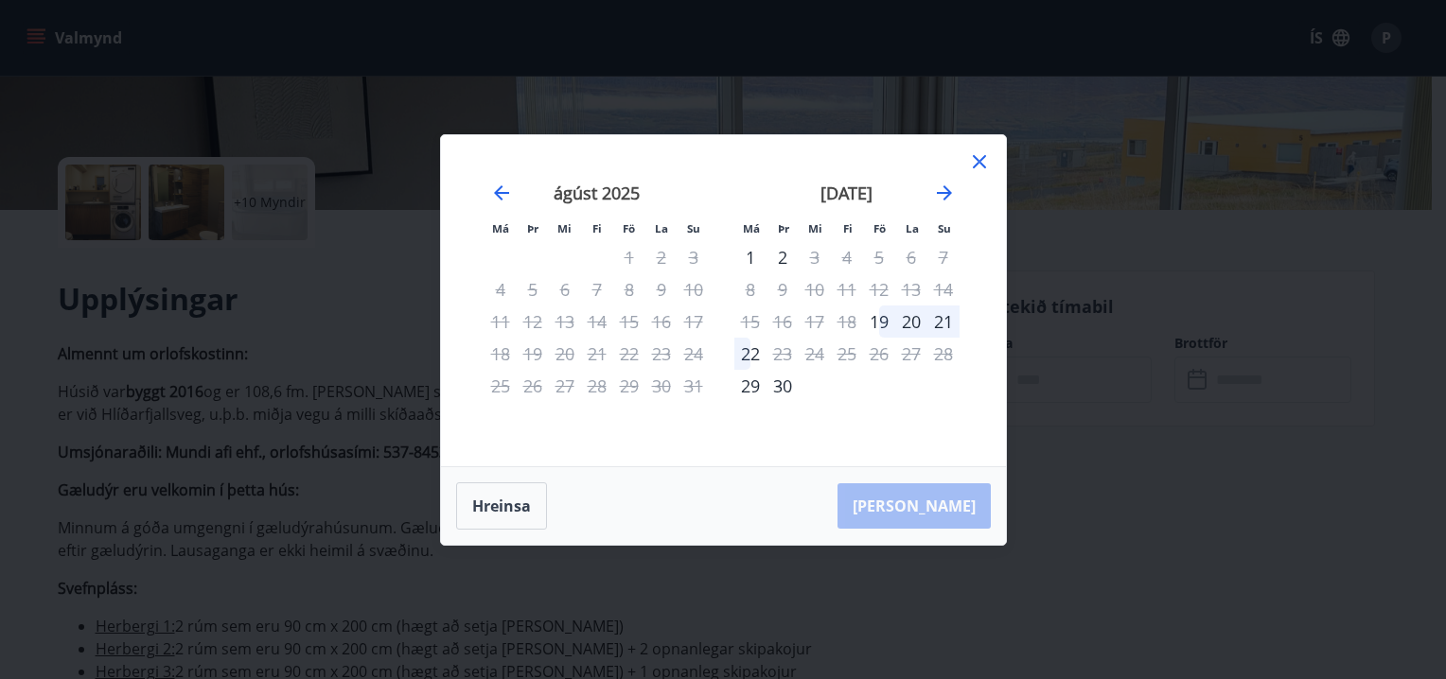
click at [887, 261] on div "5" at bounding box center [879, 257] width 32 height 32
click at [917, 261] on div "6" at bounding box center [911, 257] width 32 height 32
click at [947, 271] on div "7" at bounding box center [943, 257] width 32 height 32
click at [954, 517] on div "[PERSON_NAME]" at bounding box center [723, 506] width 565 height 78
click at [978, 162] on icon at bounding box center [979, 161] width 3 height 3
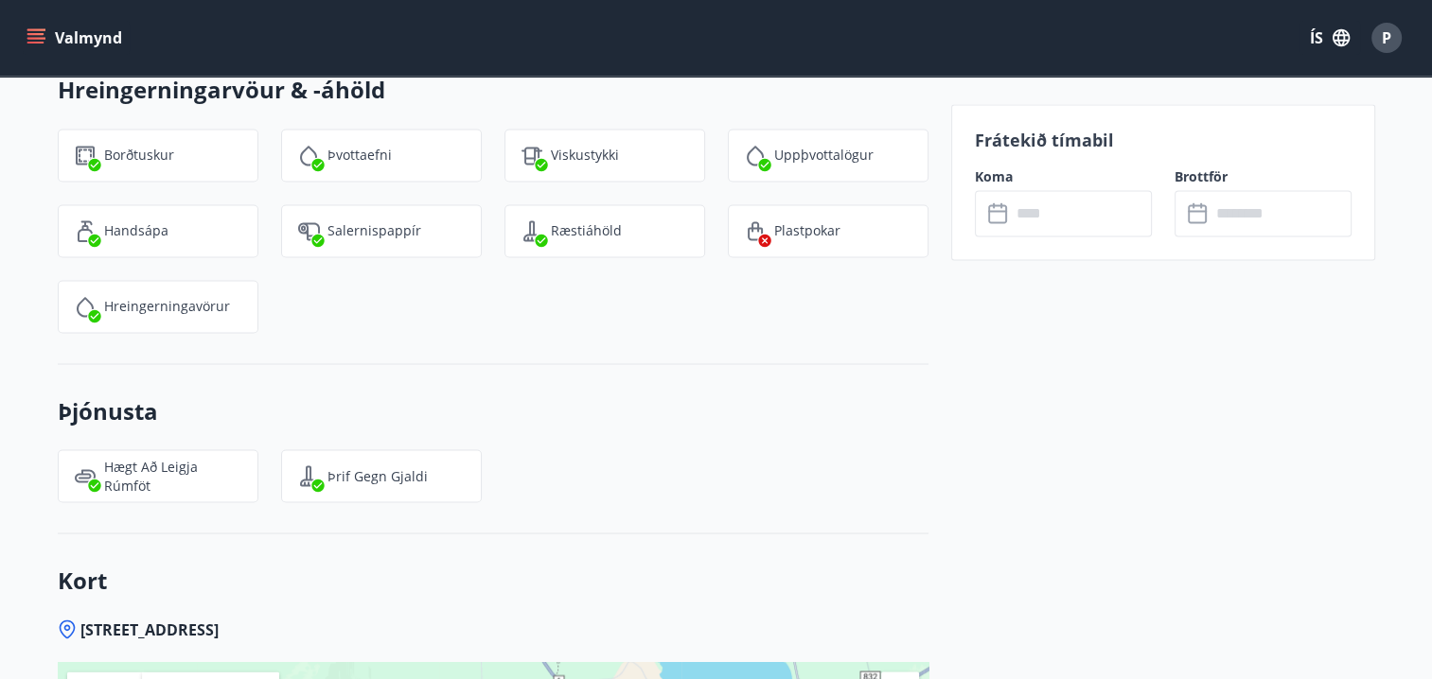
scroll to position [3925, 0]
